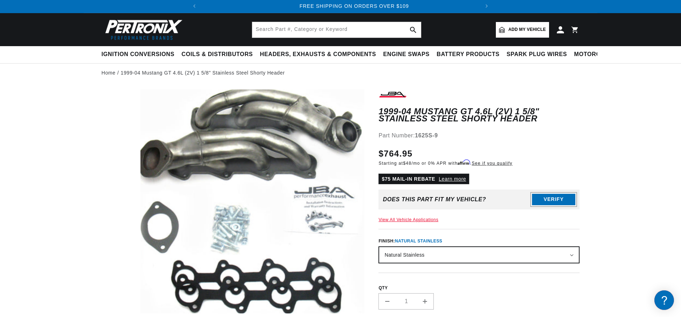
click at [552, 201] on button "Verify" at bounding box center [553, 199] width 43 height 11
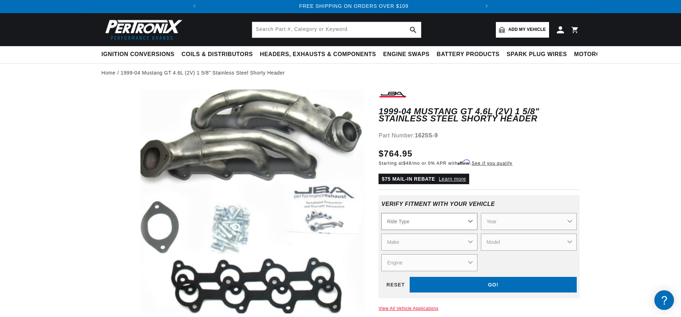
click at [381, 213] on select "Ride Type Automotive Agricultural Industrial Marine Motorcycle" at bounding box center [429, 221] width 96 height 17
select select "Automotive"
click option "Automotive" at bounding box center [0, 0] width 0 height 0
select select "Automotive"
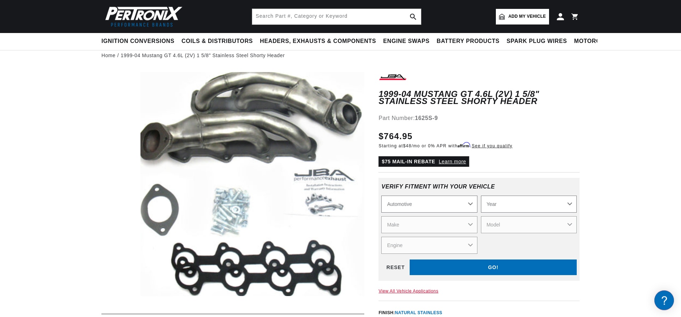
scroll to position [54, 0]
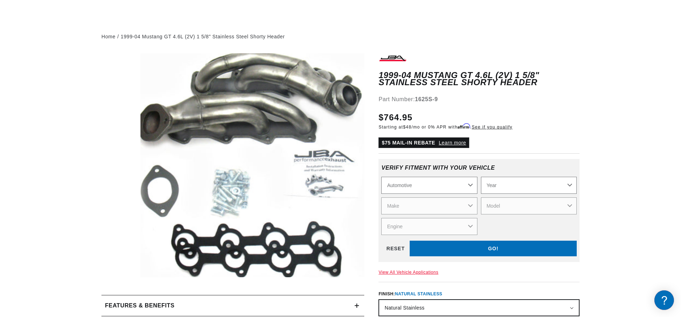
click at [481, 177] on select "Year 2022 2021 2020 2019 2018 2017 2016 2015 2014 2013 2012 2011 2010 2009 2008…" at bounding box center [529, 185] width 96 height 17
select select "2002"
click option "2002" at bounding box center [0, 0] width 0 height 0
select select "2002"
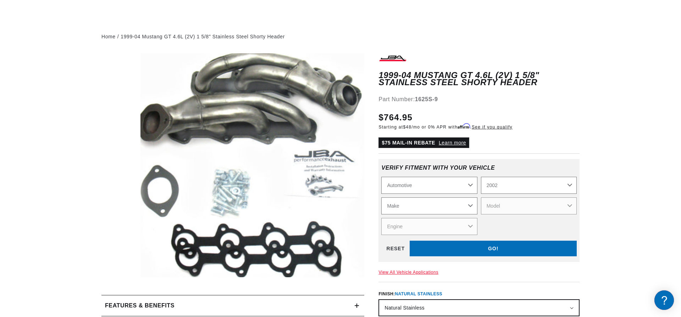
click at [381, 197] on select "Make Avanti Buick Cadillac Chevrolet Dodge Ford GMC Isuzu Jeep Lincoln Mercury …" at bounding box center [429, 205] width 96 height 17
select select "Ford"
click option "Ford" at bounding box center [0, 0] width 0 height 0
select select "Ford"
click at [481, 197] on select "Model Crown Victoria E-150 Econoline E-150 Econoline Club Wagon E-250 Econoline…" at bounding box center [529, 205] width 96 height 17
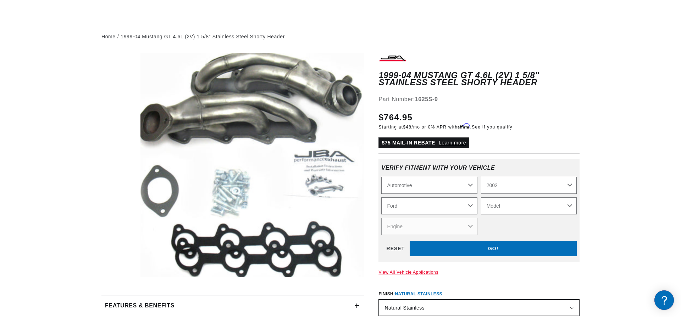
scroll to position [0, 265]
select select "Mustang"
click option "Mustang" at bounding box center [0, 0] width 0 height 0
select select "Mustang"
click at [381, 218] on select "Engine 3.8L 4.6L" at bounding box center [429, 226] width 96 height 17
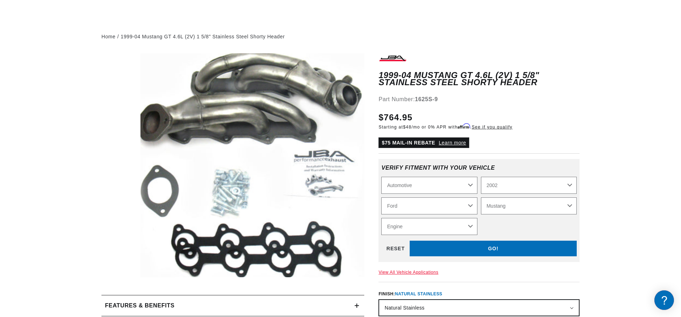
select select "4.6L"
click option "4.6L" at bounding box center [0, 0] width 0 height 0
select select "Engine"
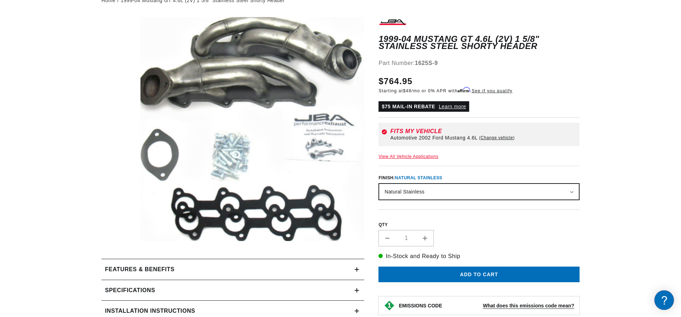
scroll to position [0, 0]
click at [379, 184] on select "Natural Stainless Silver Ceramic Coating" at bounding box center [479, 192] width 200 height 16
select select "/products/jba-performance-exhaust-1625s-9js-1-5-8-header-shorty-stainless-steel…"
click option "Silver Ceramic Coating" at bounding box center [0, 0] width 0 height 0
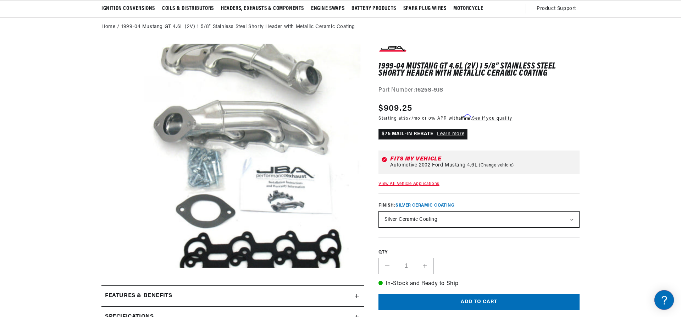
scroll to position [72, 0]
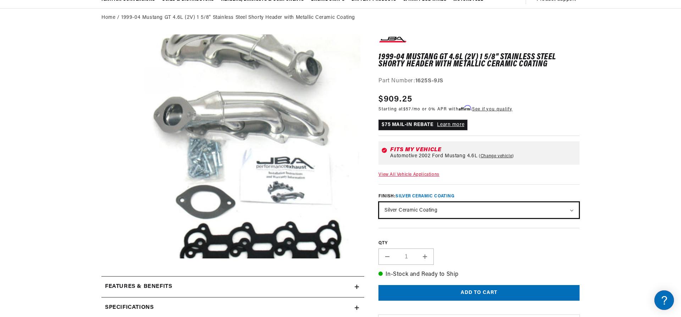
click at [419, 218] on div "Natural Stainless Silver Ceramic Coating" at bounding box center [478, 209] width 201 height 17
click at [379, 202] on select "Natural Stainless Silver Ceramic Coating" at bounding box center [479, 210] width 200 height 16
select select "/products/jba-performance-exhaust-1625s-9-1-5-8-header-shorty-stainless-steel-9…"
click option "Natural Stainless" at bounding box center [0, 0] width 0 height 0
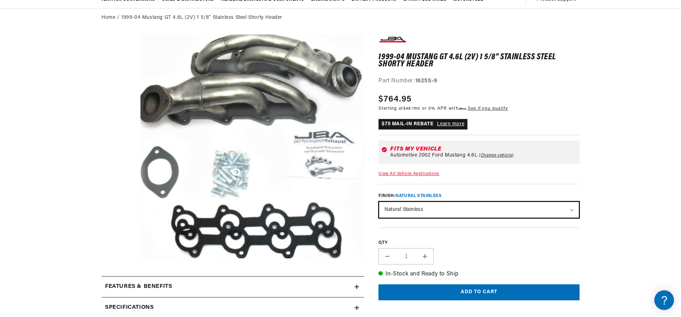
scroll to position [72, 0]
click at [379, 202] on select "Natural Stainless Silver Ceramic Coating" at bounding box center [479, 210] width 200 height 16
select select "/products/jba-performance-exhaust-1625s-9js-1-5-8-header-shorty-stainless-steel…"
click option "Silver Ceramic Coating" at bounding box center [0, 0] width 0 height 0
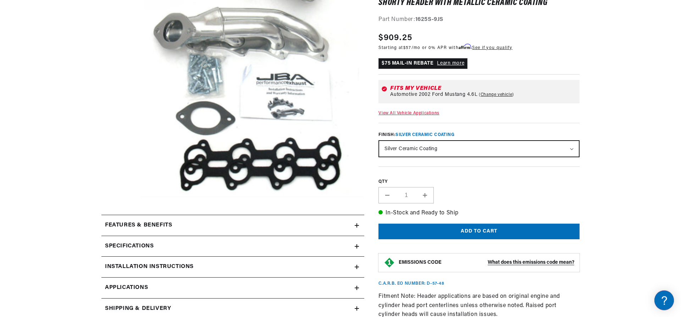
scroll to position [145, 0]
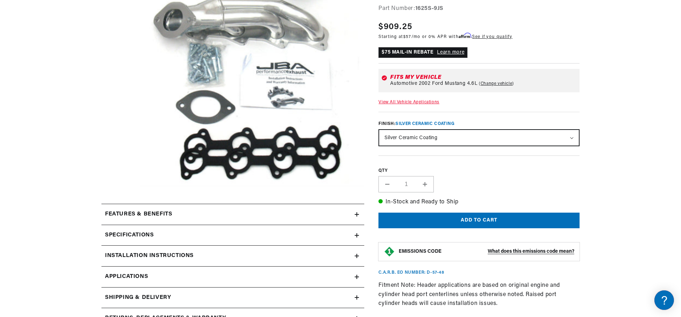
click at [125, 213] on h2 "Features & Benefits" at bounding box center [138, 213] width 67 height 9
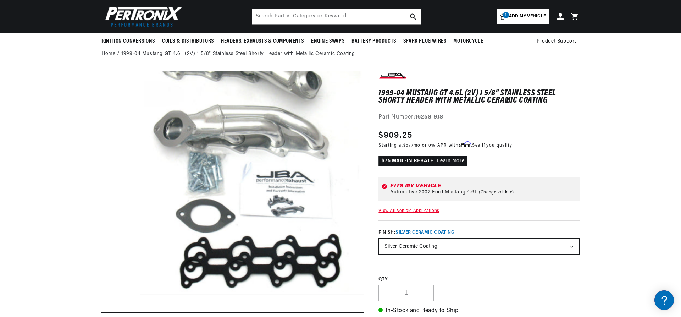
scroll to position [0, 0]
drag, startPoint x: 445, startPoint y: 118, endPoint x: 416, endPoint y: 117, distance: 28.4
click at [416, 117] on strong "1625S-9JS" at bounding box center [429, 117] width 28 height 6
